Goal: Navigation & Orientation: Find specific page/section

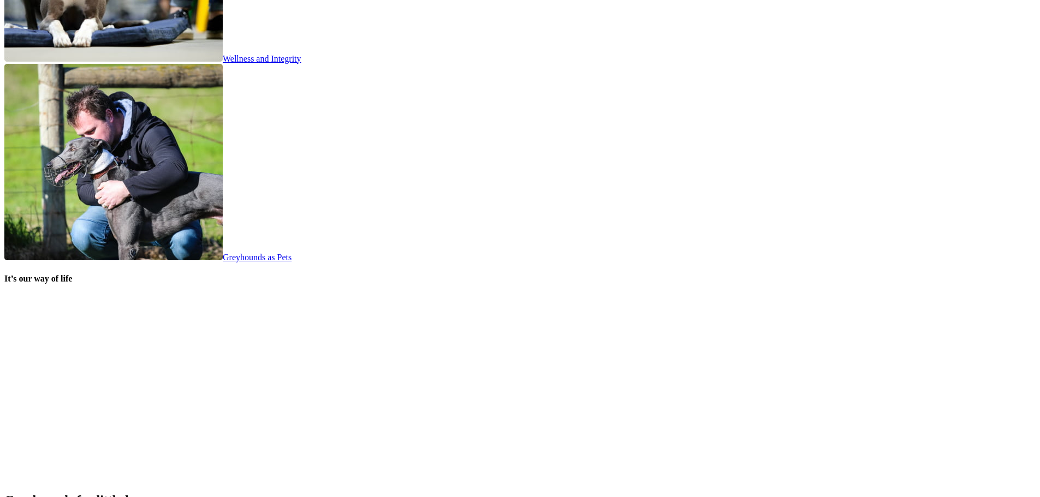
scroll to position [2019, 0]
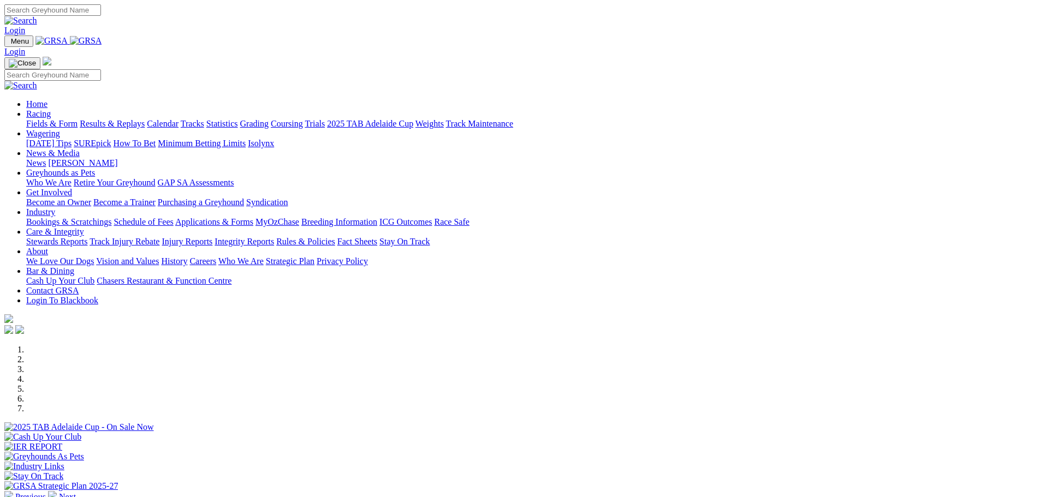
scroll to position [2249, 0]
